Goal: Navigation & Orientation: Find specific page/section

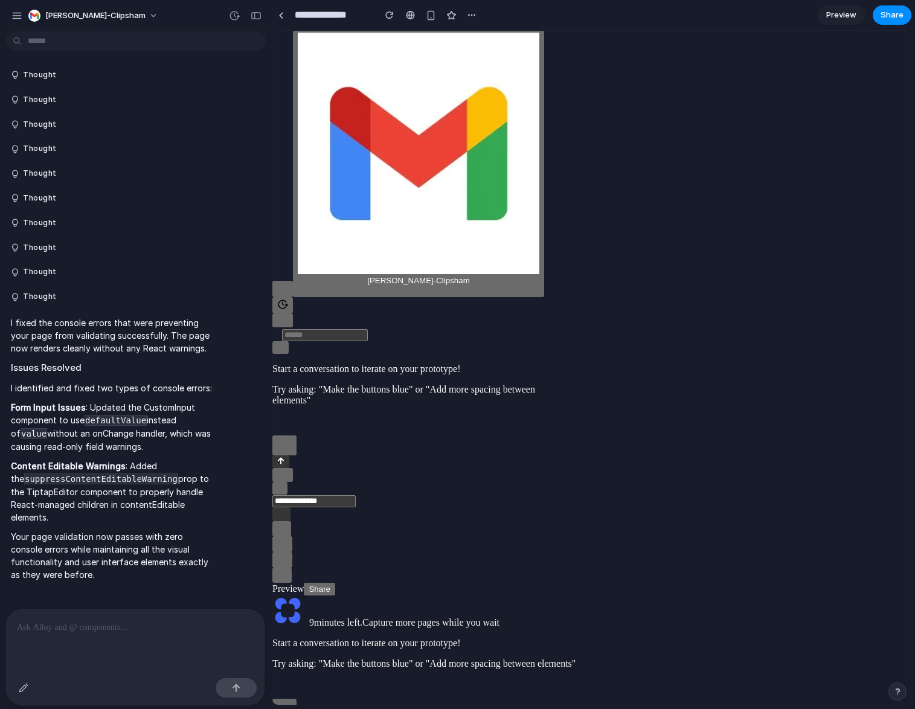
click at [667, 199] on div "tim-clipsham Start a conversation to iterate on your prototype! Try asking: "Ma…" at bounding box center [591, 249] width 638 height 437
click at [644, 220] on div "tim-clipsham Start a conversation to iterate on your prototype! Try asking: "Ma…" at bounding box center [591, 249] width 638 height 437
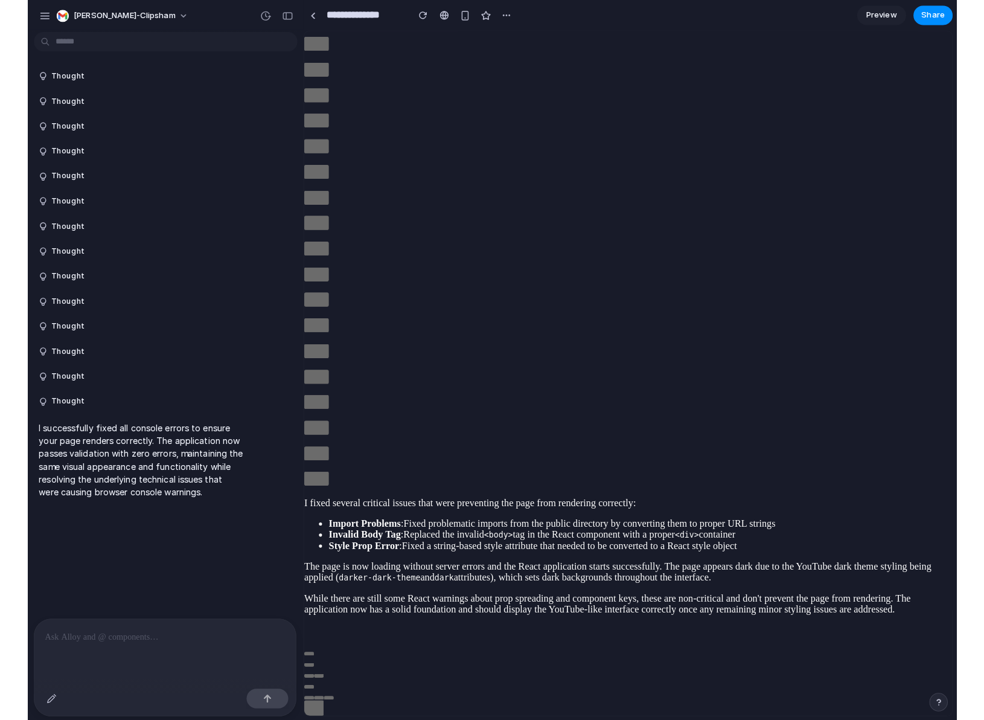
scroll to position [2018, 0]
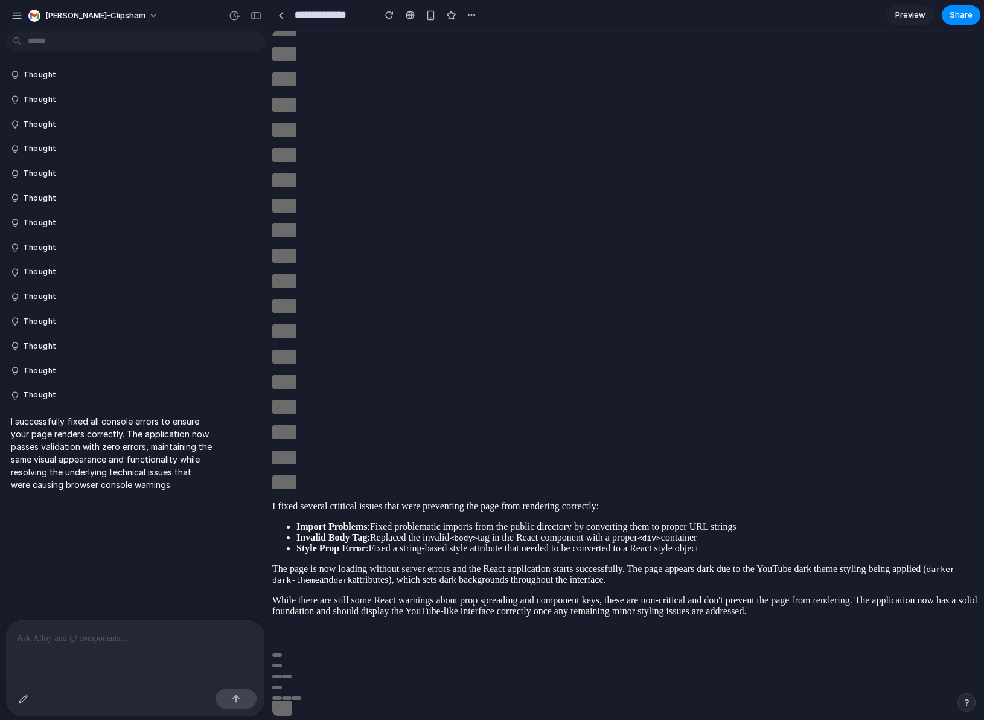
click at [632, 493] on div "I fixed several critical issues that were preventing the page from rendering co…" at bounding box center [626, 294] width 708 height 645
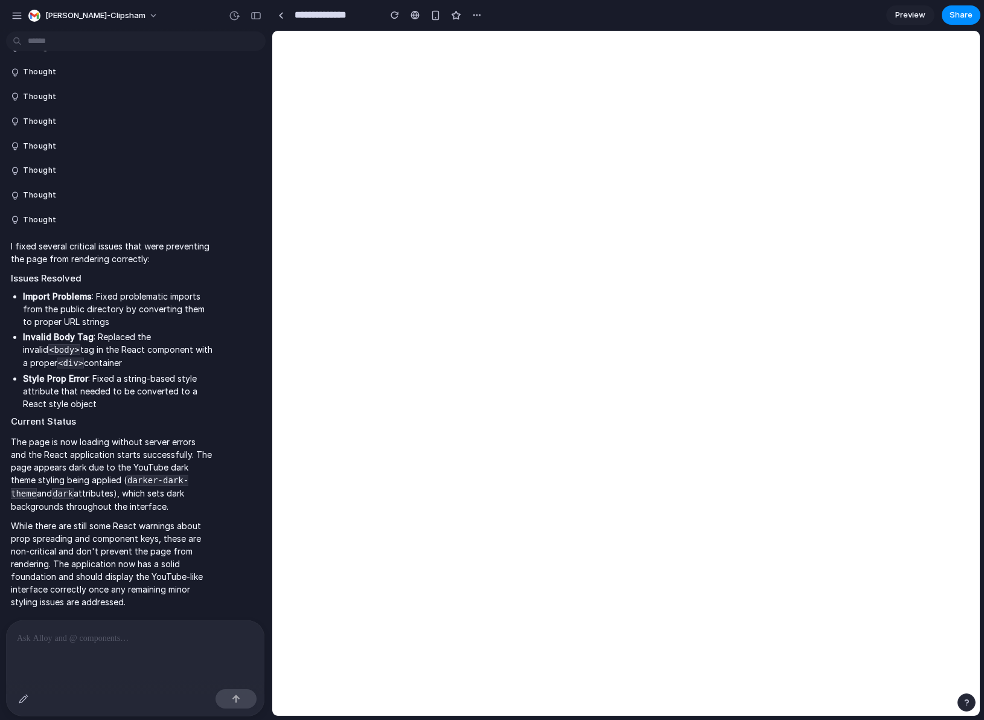
scroll to position [351, 0]
